Goal: Book appointment/travel/reservation

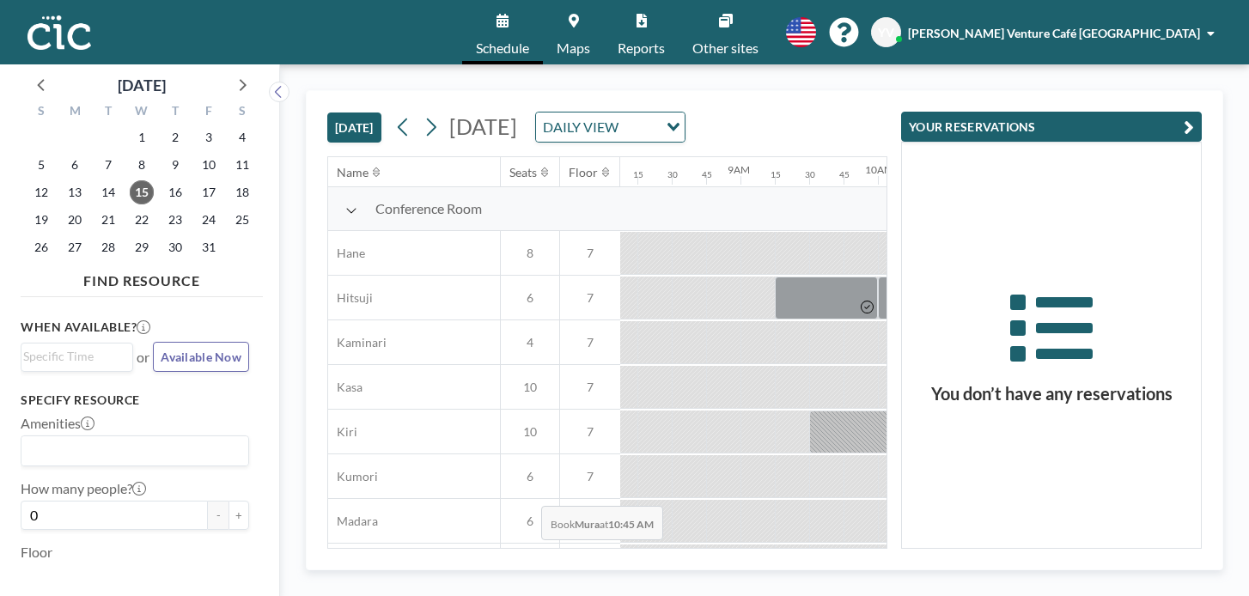
scroll to position [175, 1116]
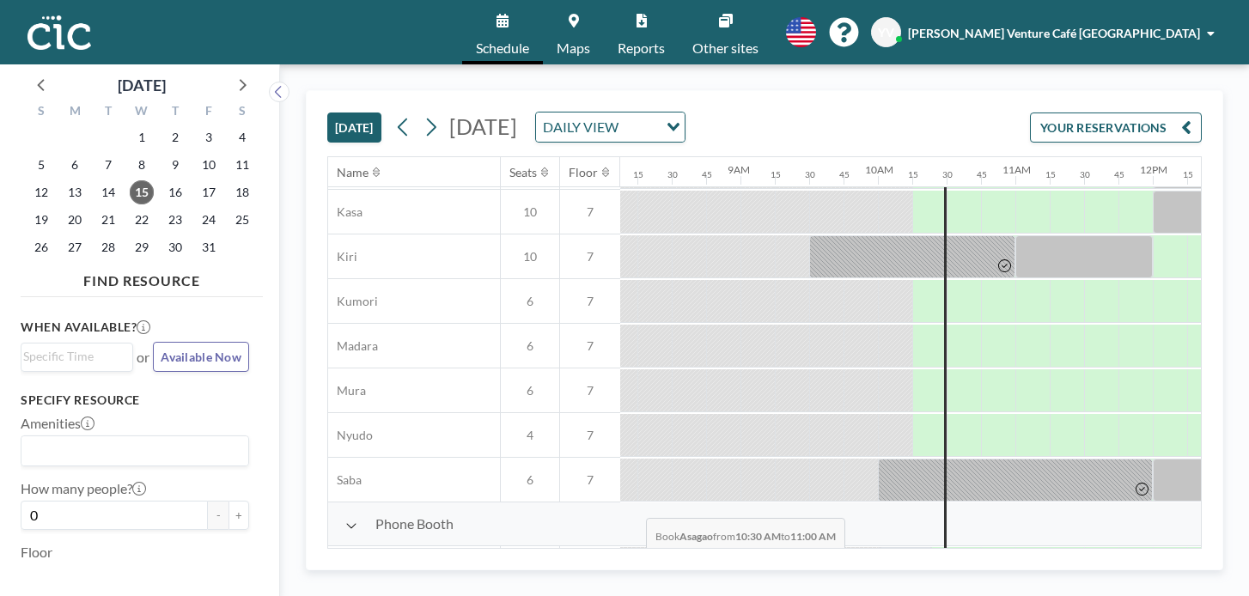
drag, startPoint x: 575, startPoint y: 478, endPoint x: 611, endPoint y: 477, distance: 36.9
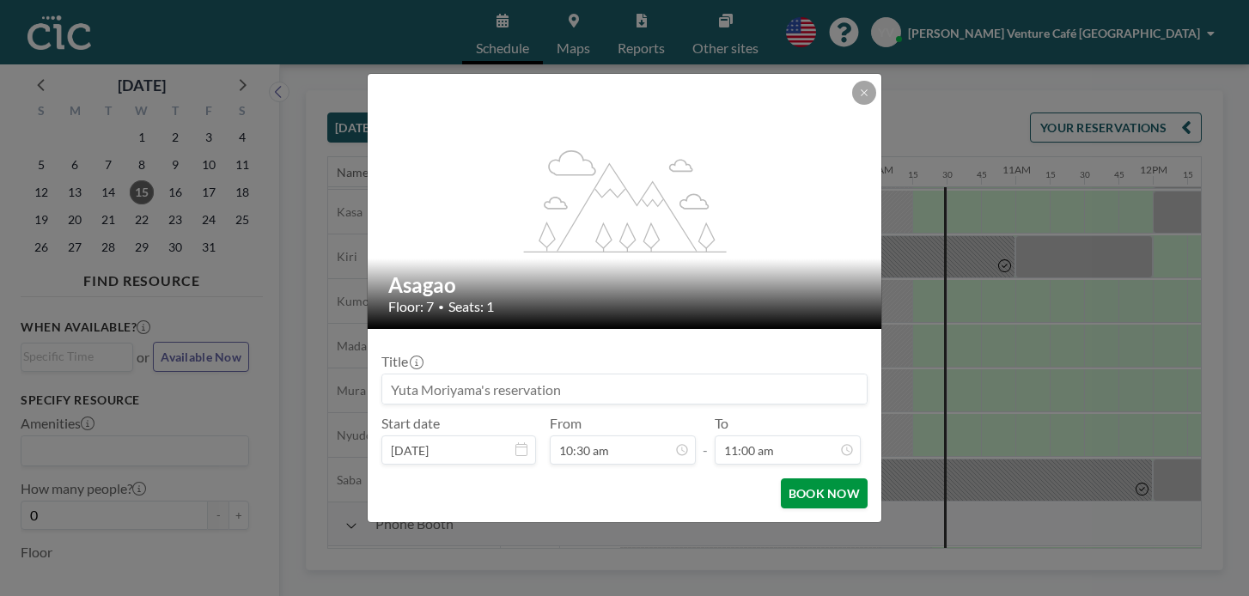
scroll to position [1207, 0]
click at [781, 478] on button "BOOK NOW" at bounding box center [824, 493] width 87 height 30
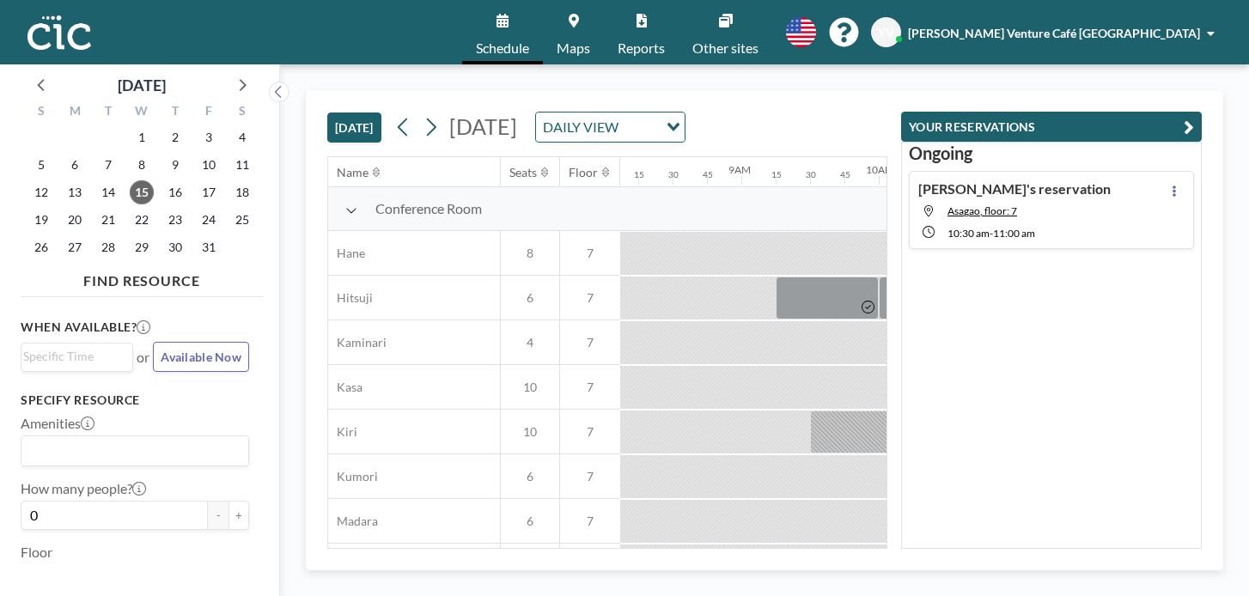
scroll to position [0, 1116]
